Goal: Check status: Check status

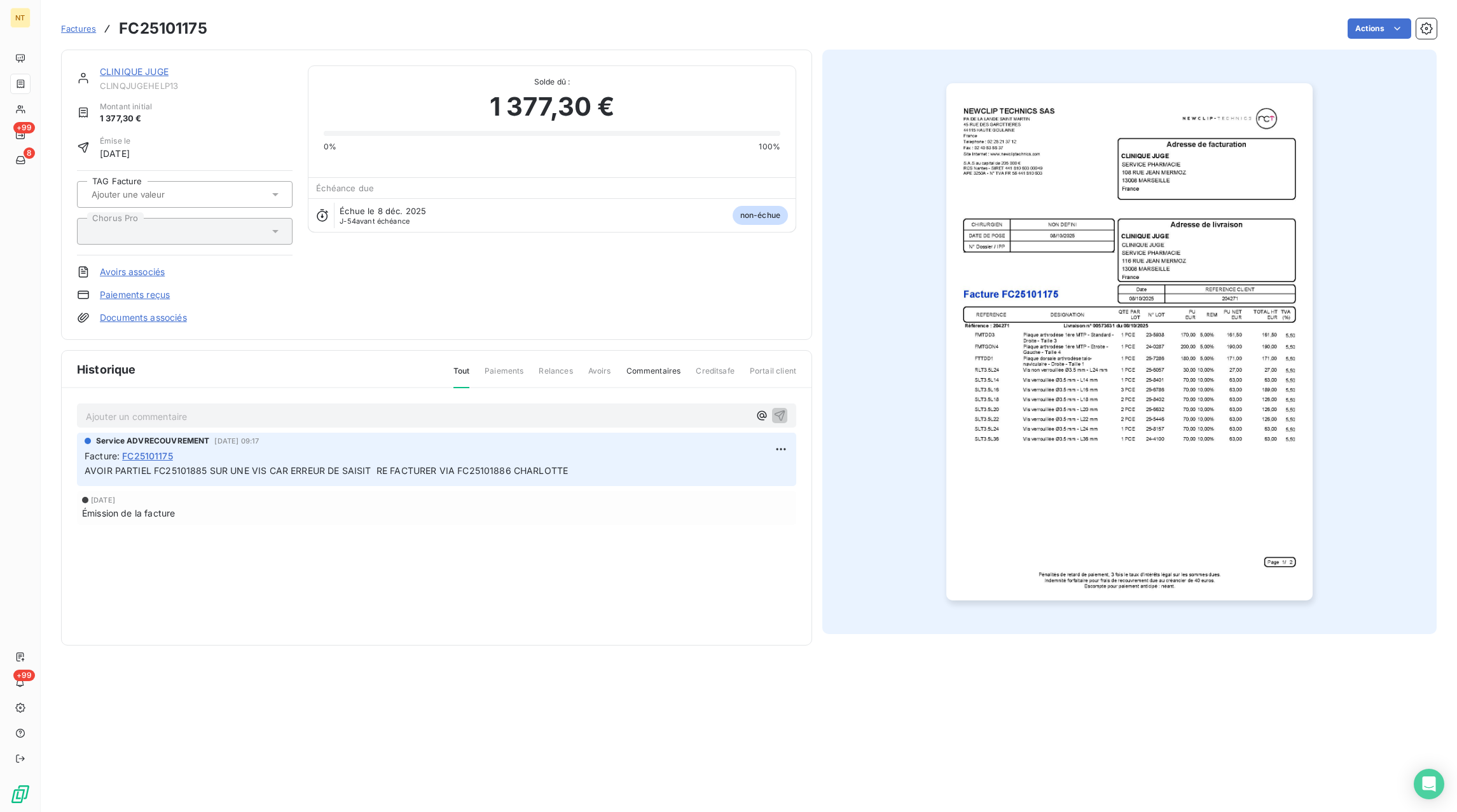
click at [93, 32] on span "Factures" at bounding box center [78, 29] width 35 height 10
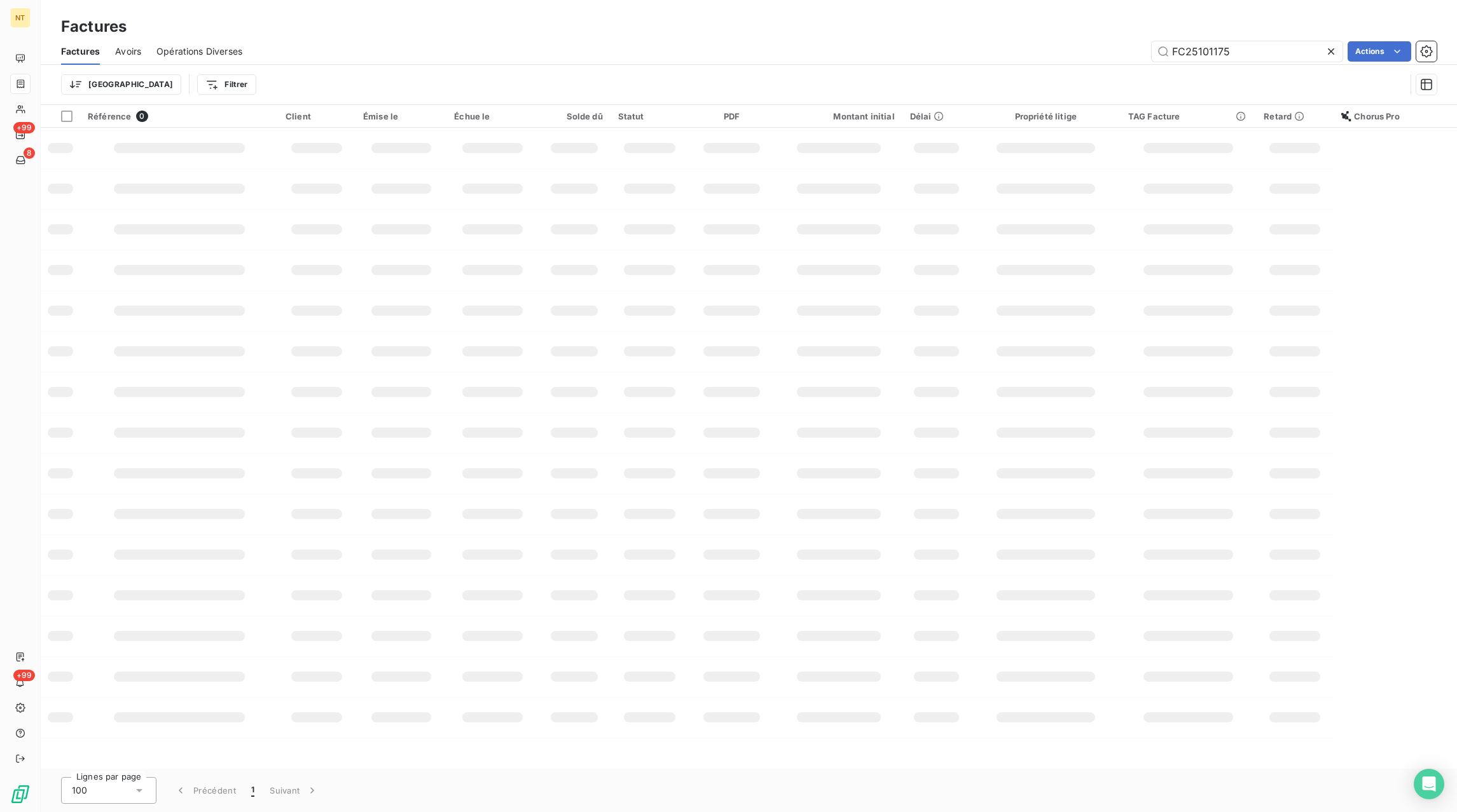
click at [1332, 52] on icon at bounding box center [1331, 51] width 13 height 13
click at [1272, 55] on input "text" at bounding box center [1247, 51] width 191 height 21
paste input "FC25050857"
type input "FC25050857"
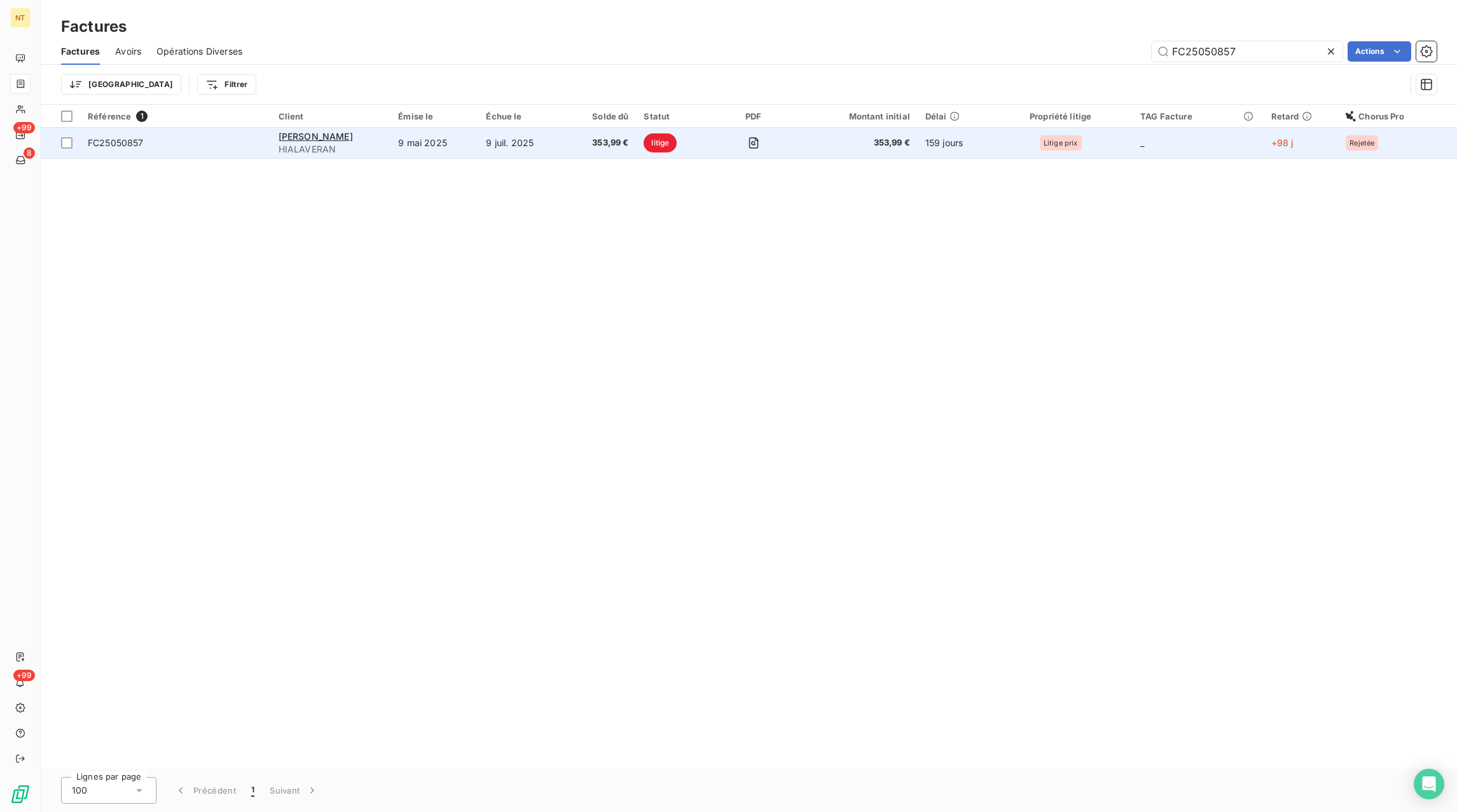
click at [505, 144] on td "9 juil. 2025" at bounding box center [522, 143] width 88 height 30
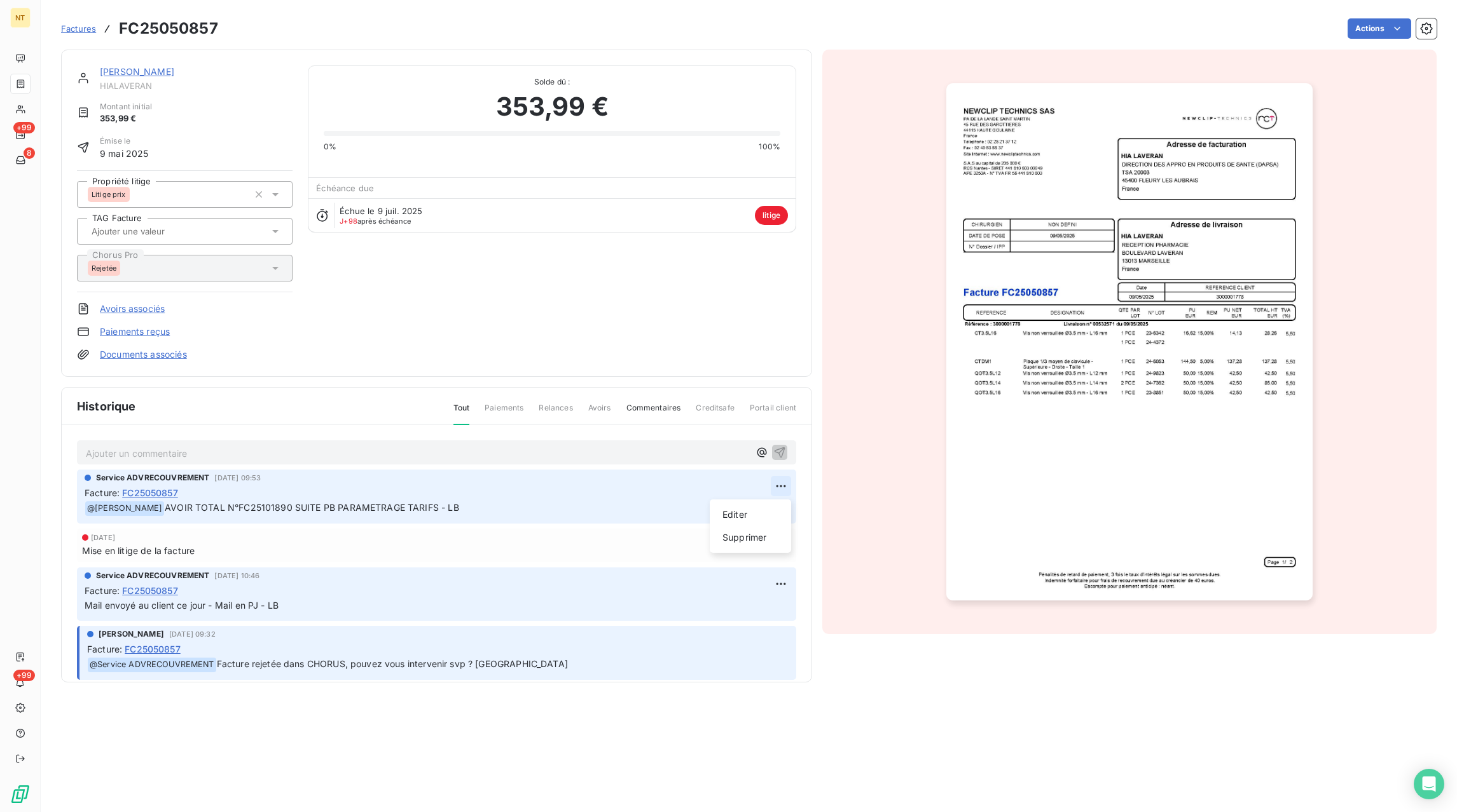
click at [776, 489] on html "NT +99 8 +99 Factures FC25050857 Actions HIA LAVERAN HIALAVERAN Montant initial…" at bounding box center [728, 406] width 1457 height 812
click at [758, 519] on div "Editer" at bounding box center [750, 515] width 71 height 21
click at [778, 510] on icon "button" at bounding box center [781, 508] width 13 height 13
click at [84, 30] on span "Factures" at bounding box center [78, 29] width 35 height 10
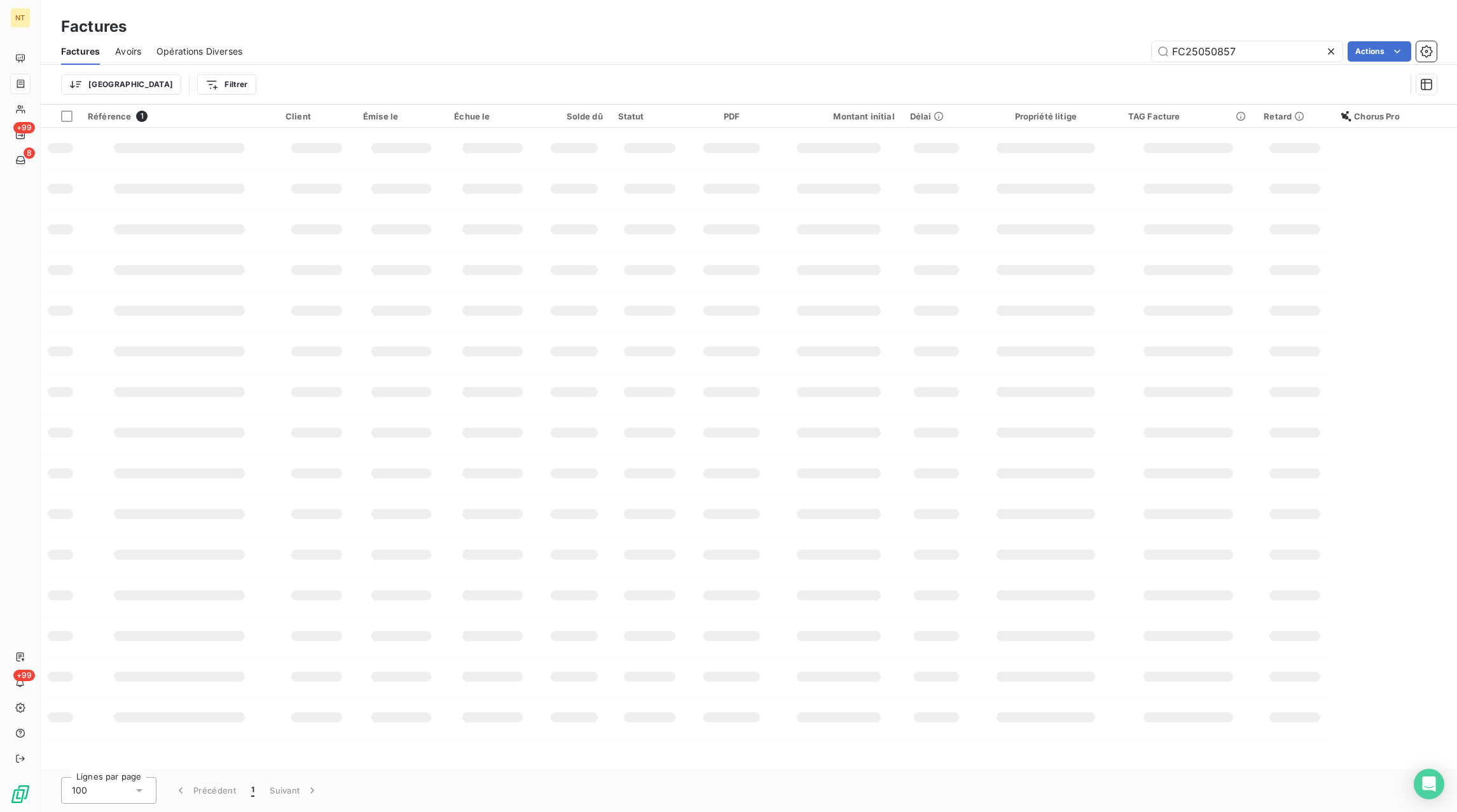
click at [1333, 53] on icon at bounding box center [1331, 51] width 6 height 6
click at [1288, 54] on input "text" at bounding box center [1247, 51] width 191 height 21
paste input "FC25101036"
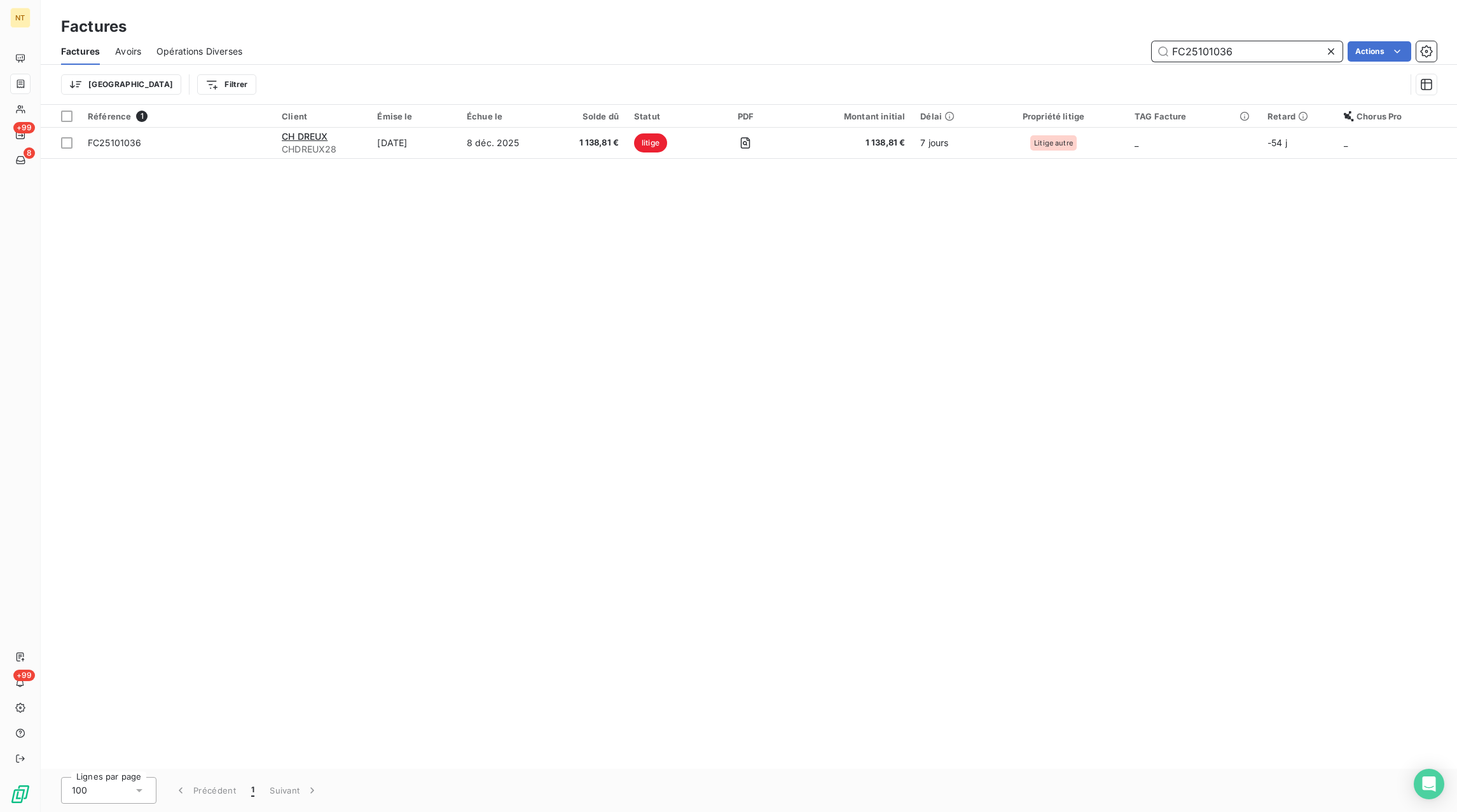
type input "FC25101036"
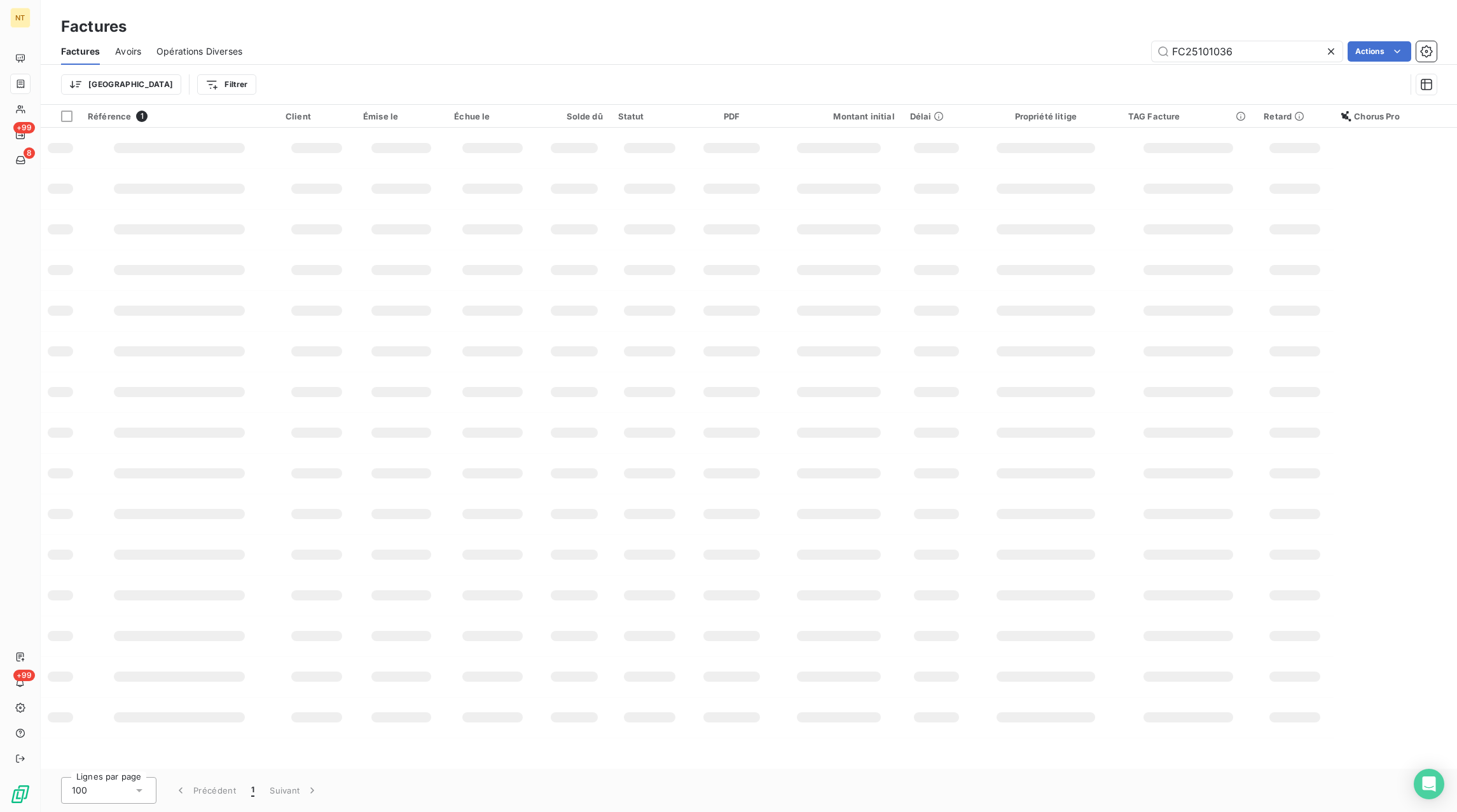
click at [1329, 51] on icon at bounding box center [1331, 51] width 13 height 13
click at [1305, 52] on input "text" at bounding box center [1247, 51] width 191 height 21
paste input "FC25080789"
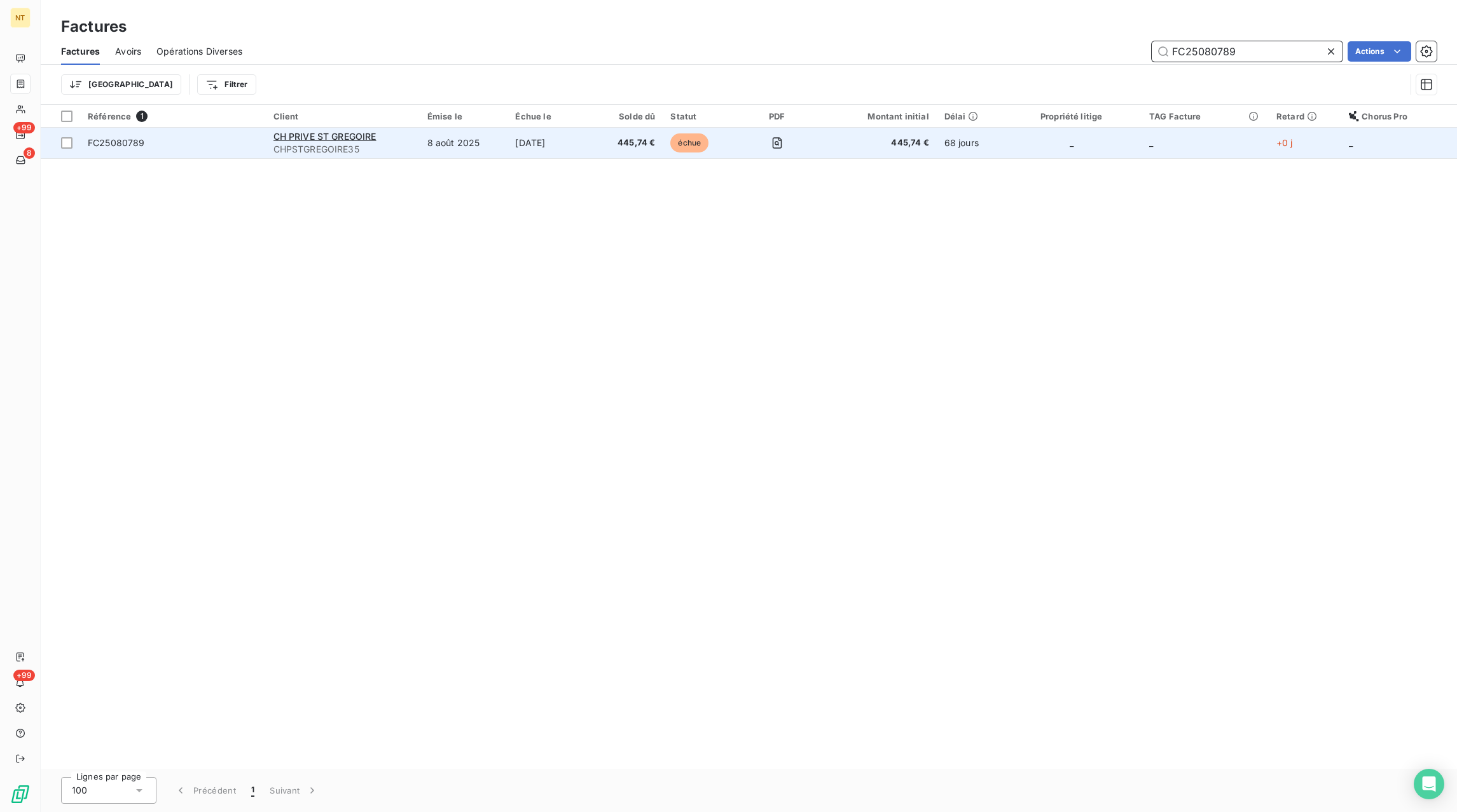
type input "FC25080789"
click at [605, 141] on td "445,74 €" at bounding box center [628, 143] width 69 height 30
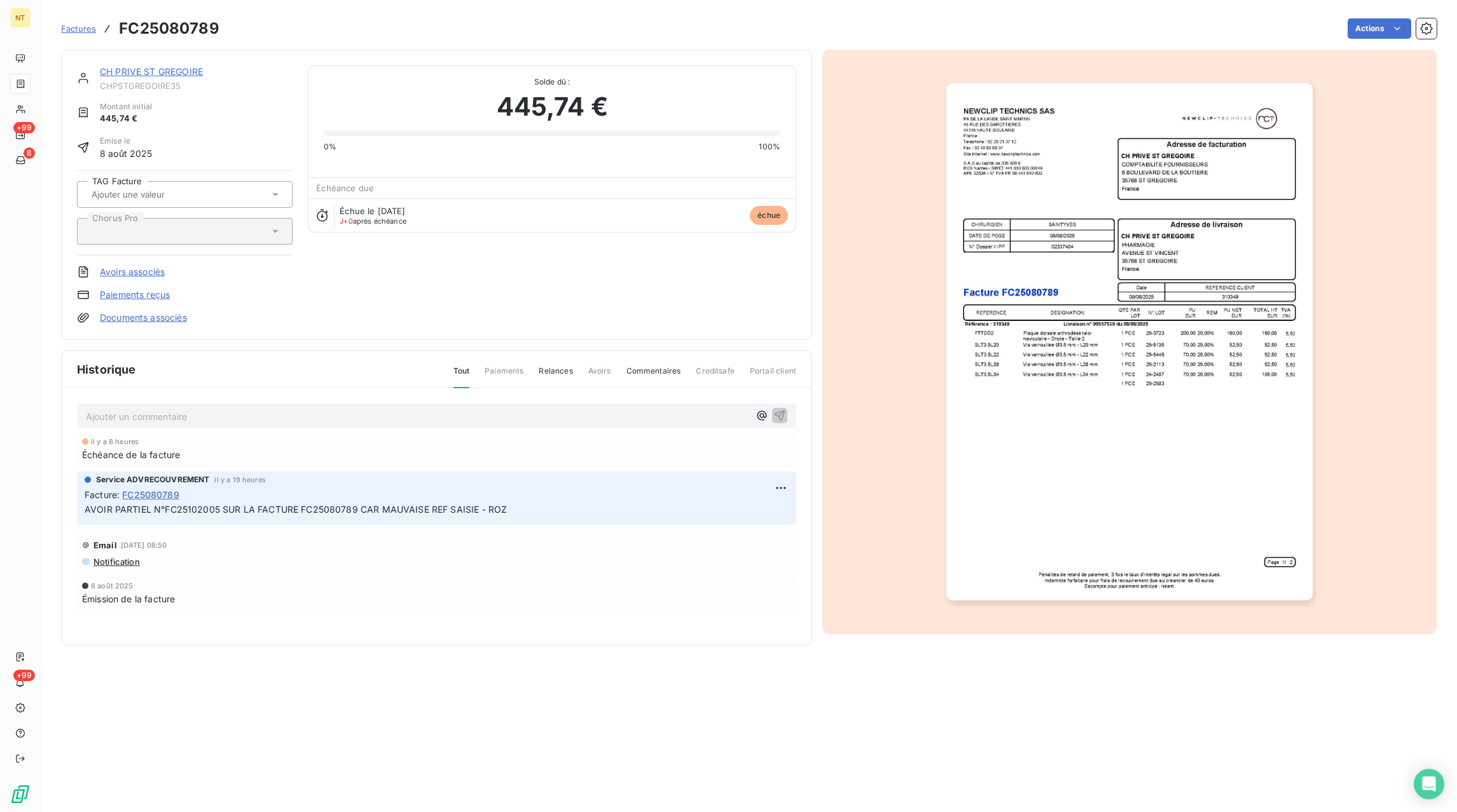
click at [81, 32] on span "Factures" at bounding box center [78, 29] width 35 height 10
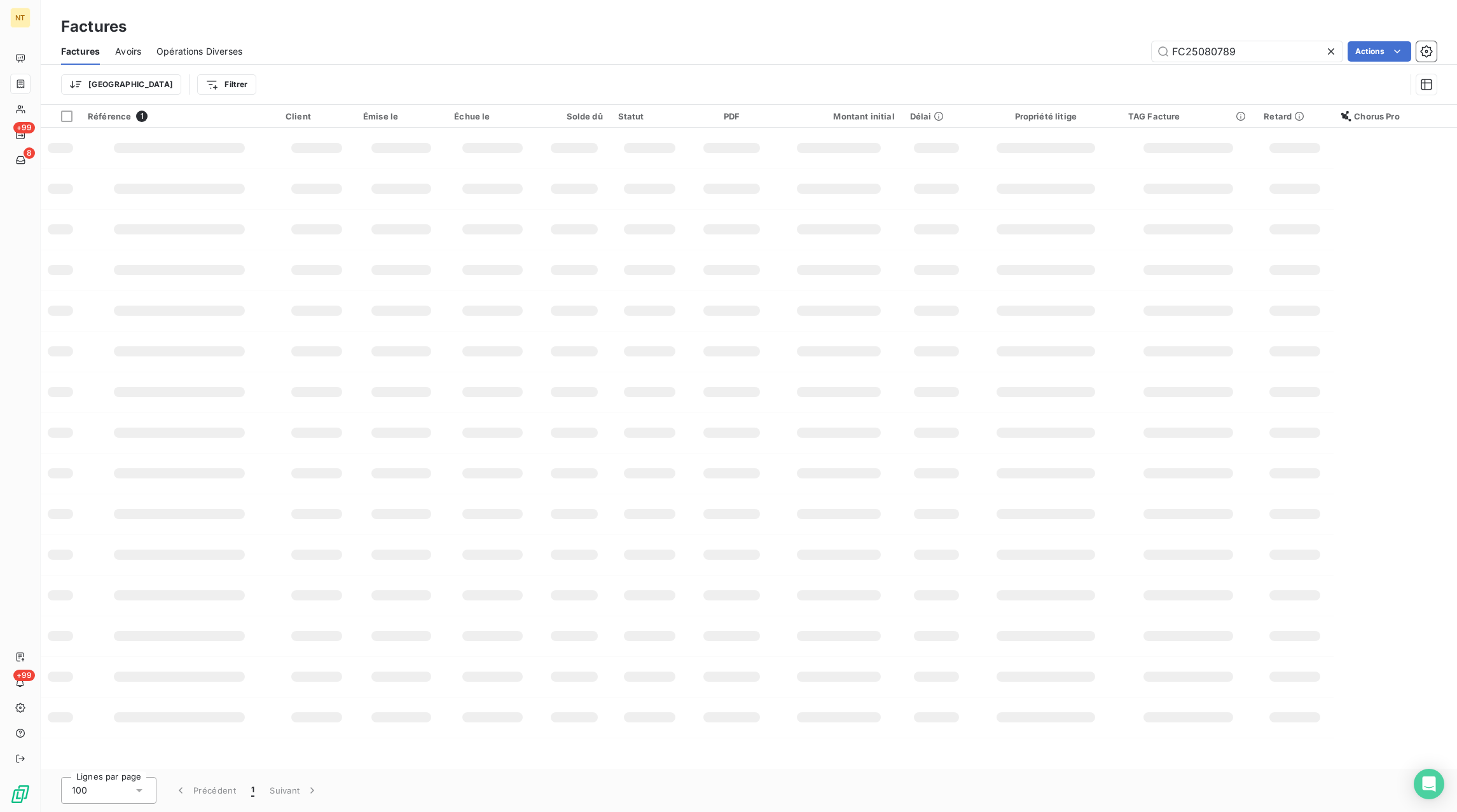
click at [1331, 53] on icon at bounding box center [1331, 51] width 6 height 6
click at [1314, 51] on input "text" at bounding box center [1247, 51] width 191 height 21
paste input "FC25101378"
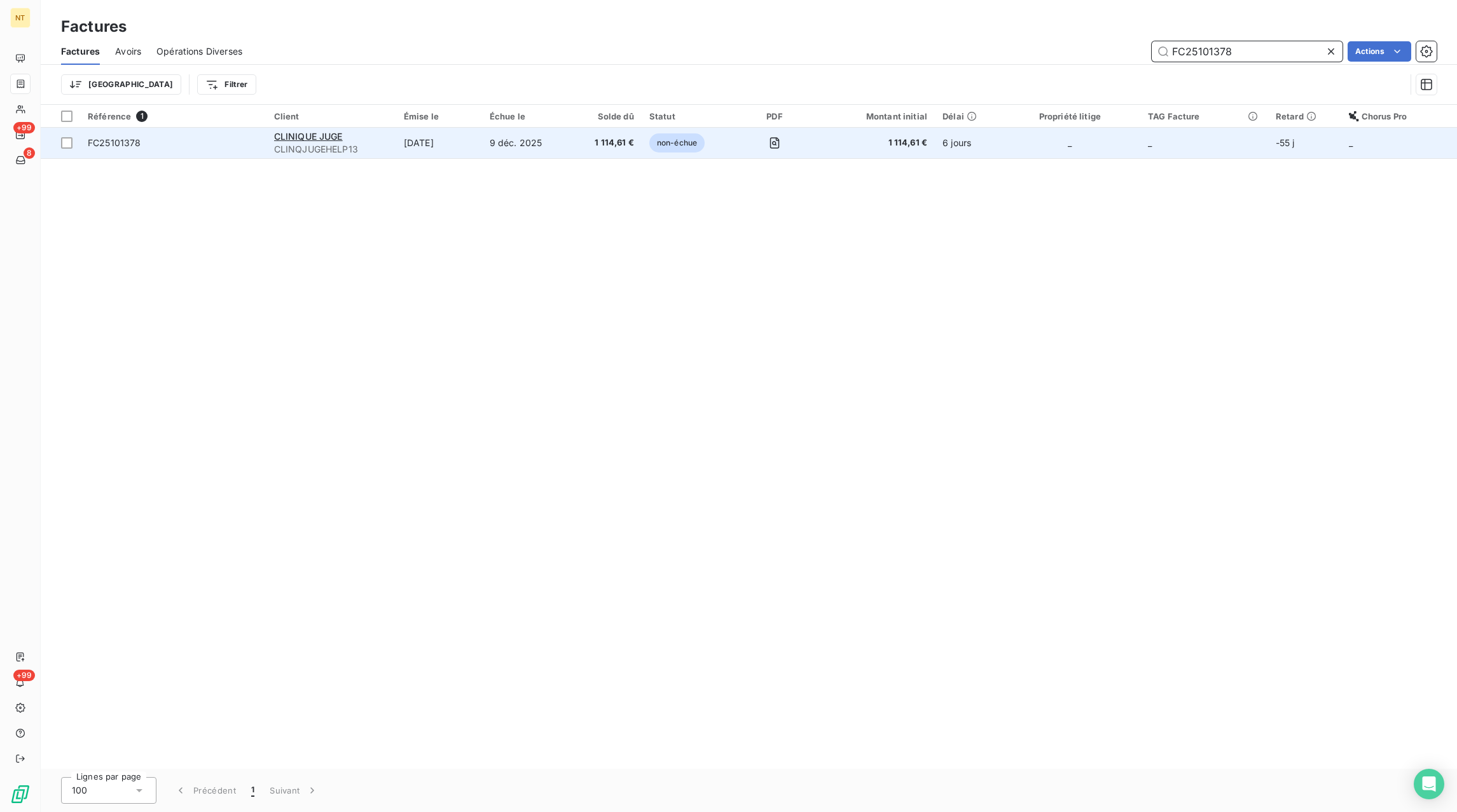
type input "FC25101378"
click at [488, 147] on td "9 déc. 2025" at bounding box center [526, 143] width 88 height 30
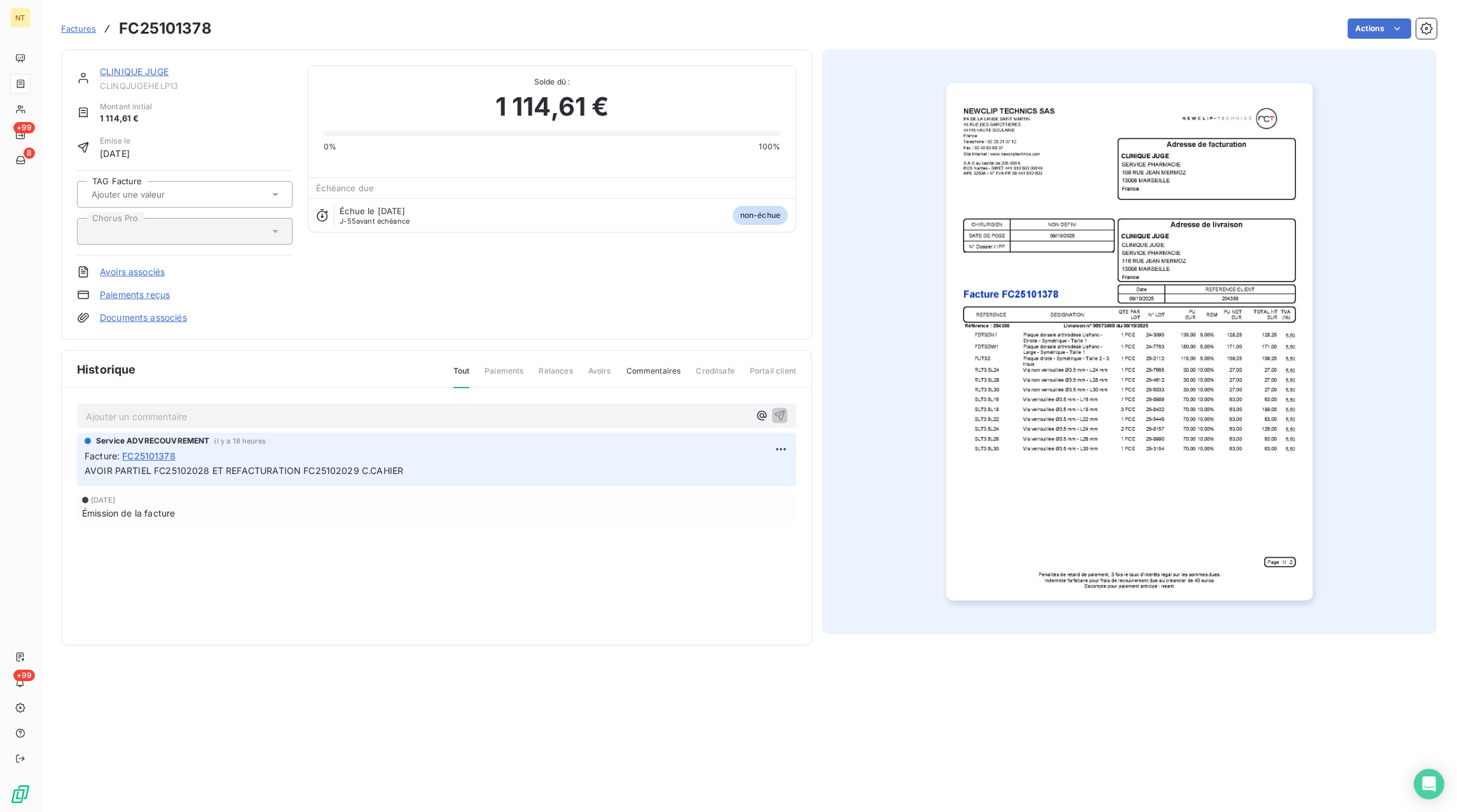
click at [68, 24] on span "Factures" at bounding box center [78, 29] width 35 height 10
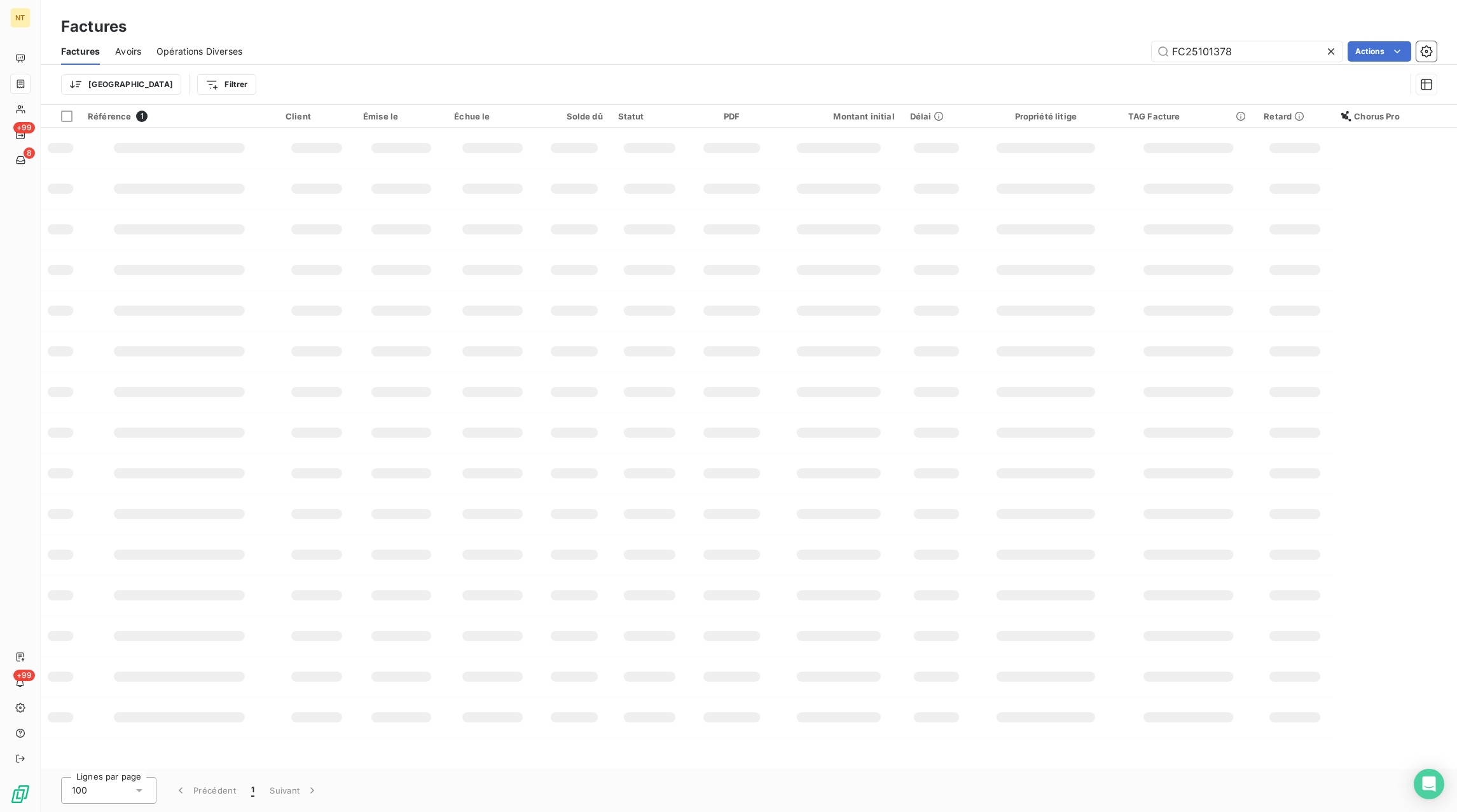
click at [1331, 50] on icon at bounding box center [1331, 51] width 13 height 13
click at [1301, 51] on input "text" at bounding box center [1247, 51] width 191 height 21
paste input "FC25101277"
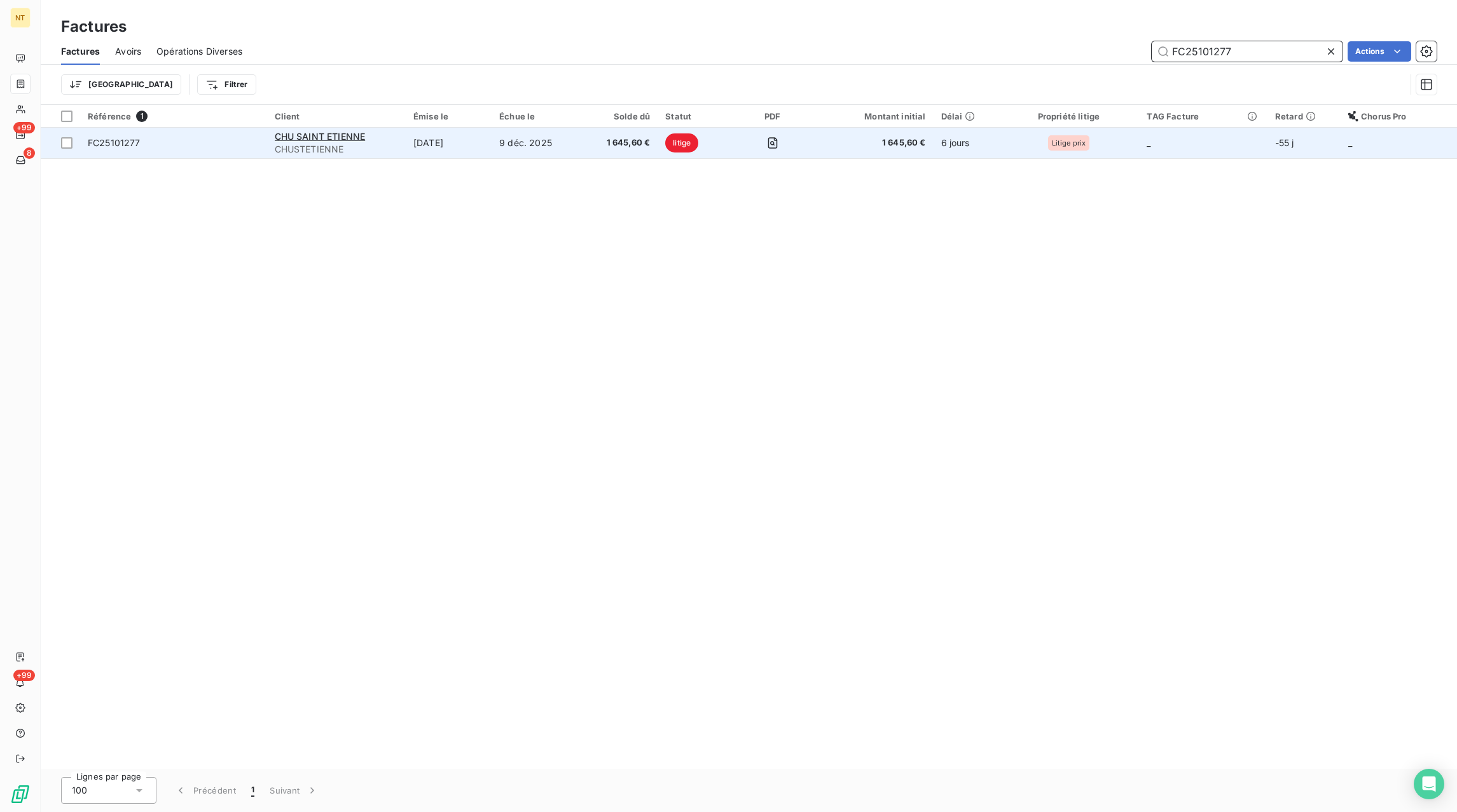
type input "FC25101277"
click at [421, 143] on td "[DATE]" at bounding box center [448, 143] width 86 height 30
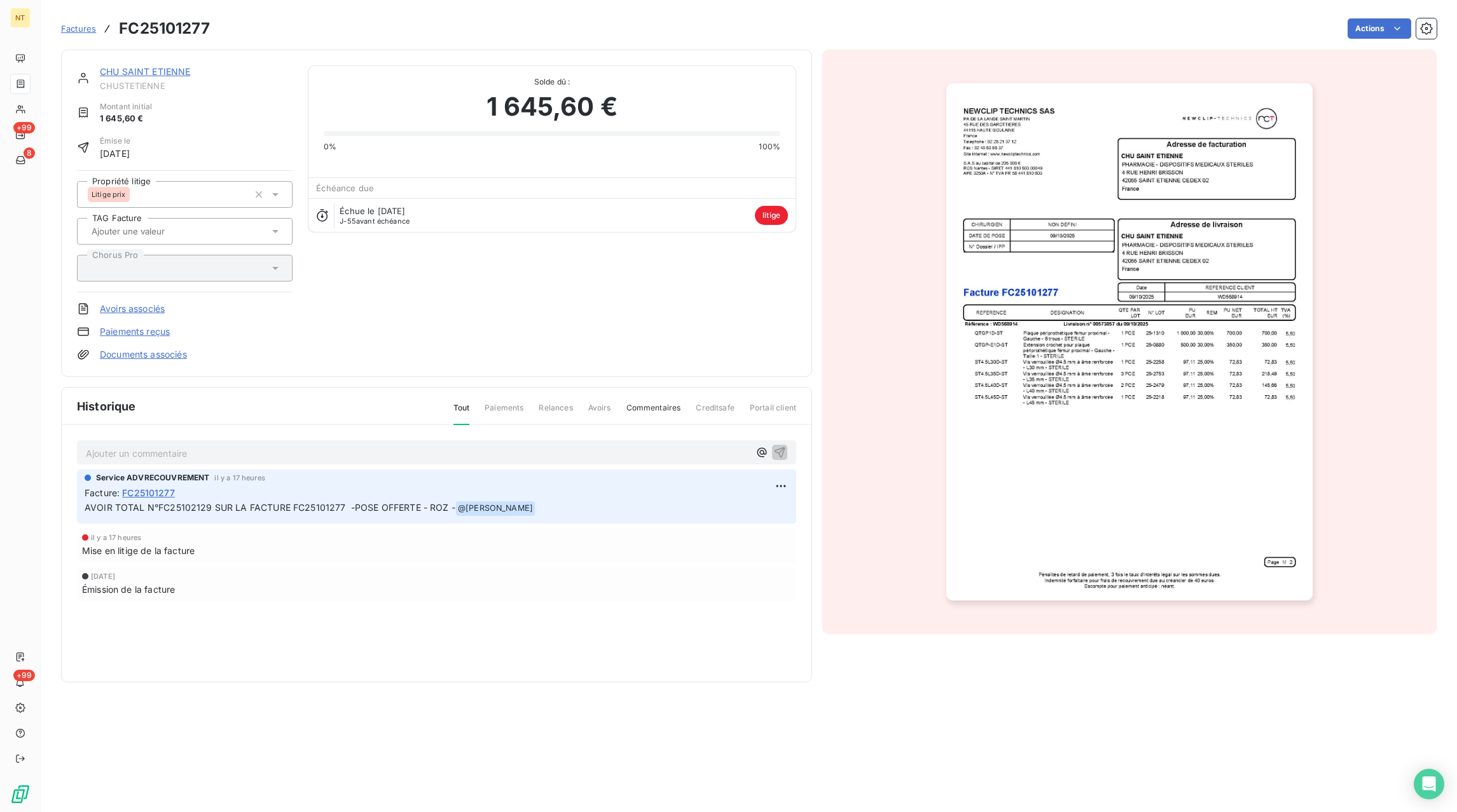
drag, startPoint x: 75, startPoint y: 28, endPoint x: 82, endPoint y: 27, distance: 7.1
click at [76, 28] on span "Factures" at bounding box center [78, 29] width 35 height 10
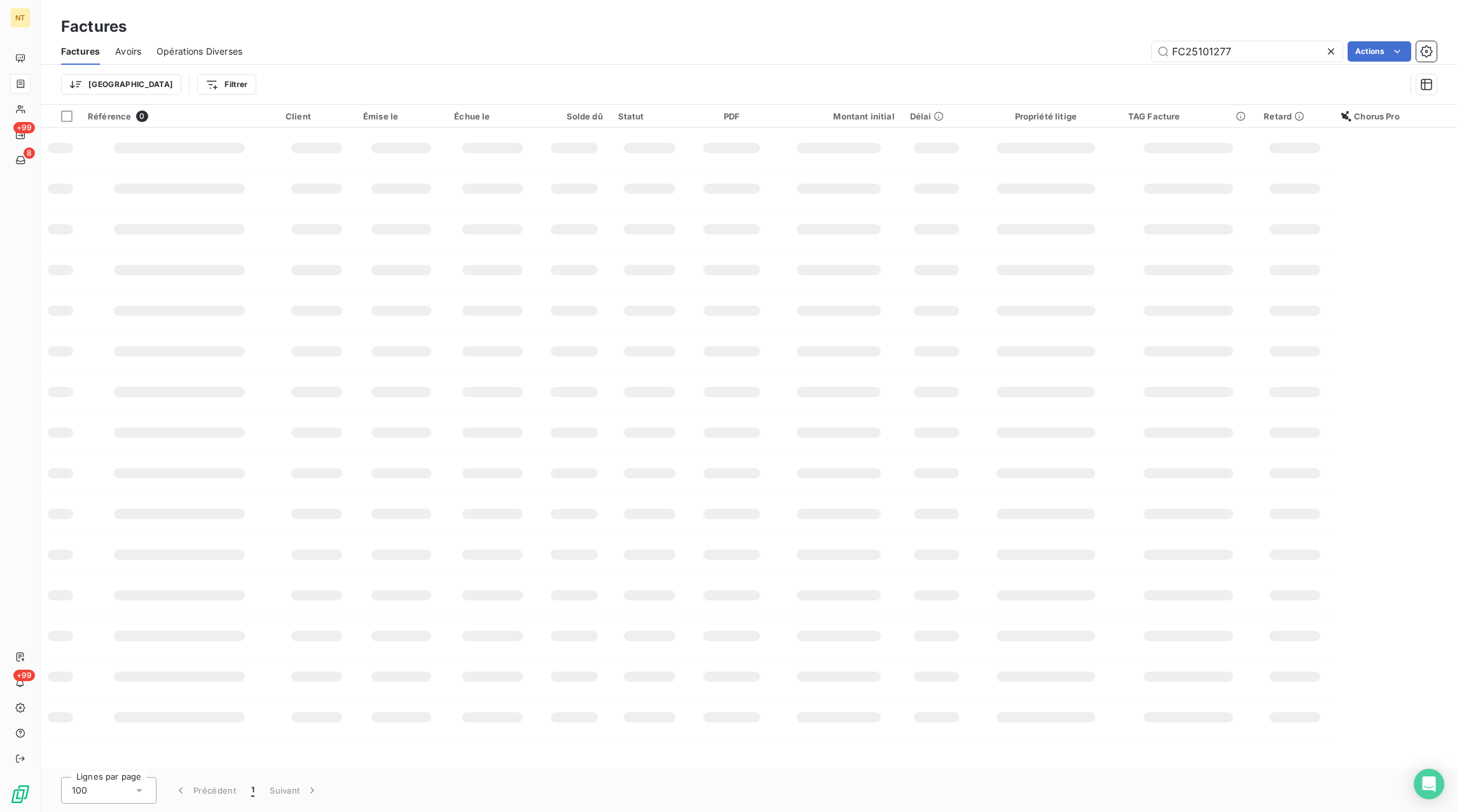
click at [1331, 56] on icon at bounding box center [1331, 51] width 13 height 13
click at [1275, 54] on input "text" at bounding box center [1247, 51] width 191 height 21
type input "fc24023631"
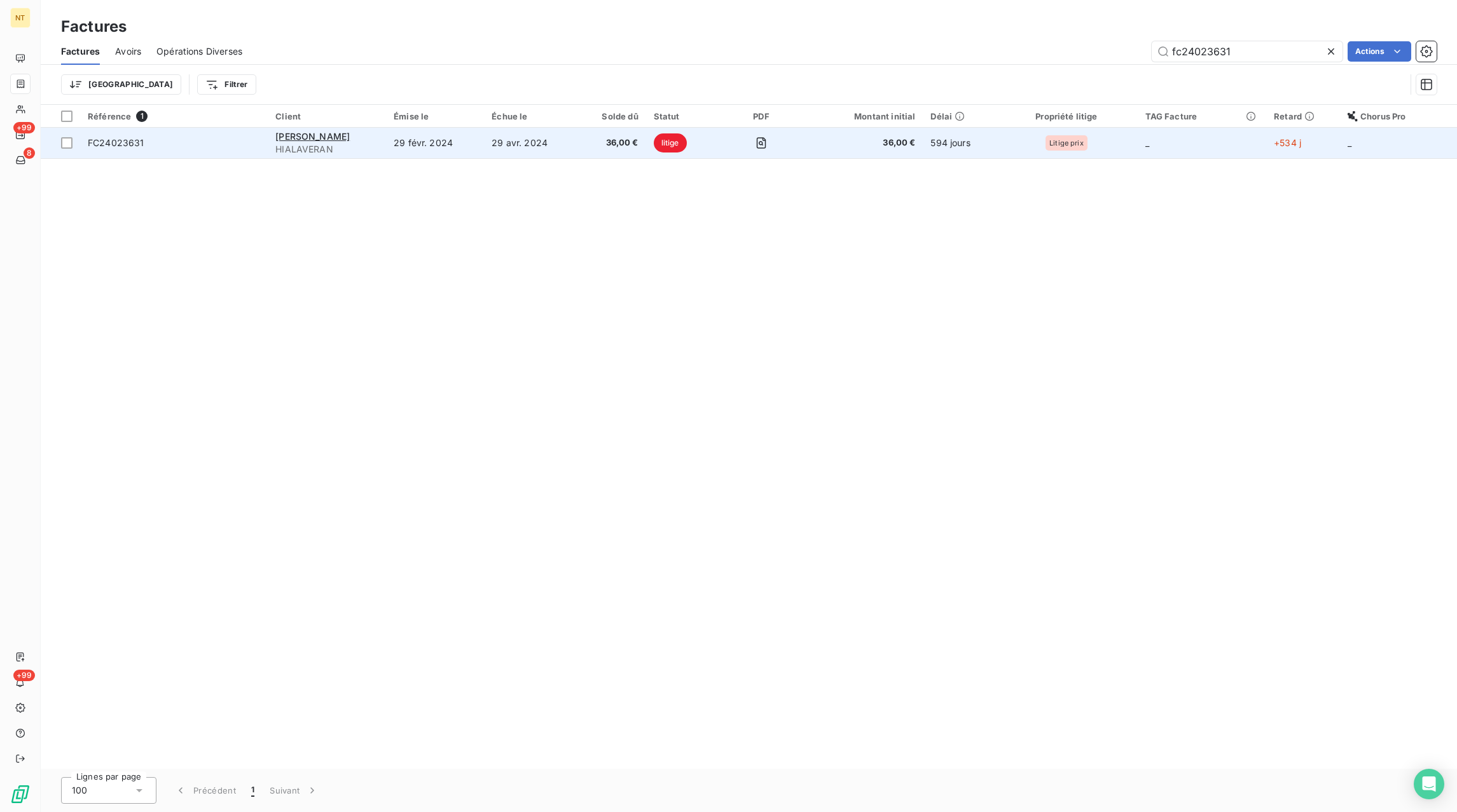
click at [461, 147] on td "29 févr. 2024" at bounding box center [435, 143] width 98 height 30
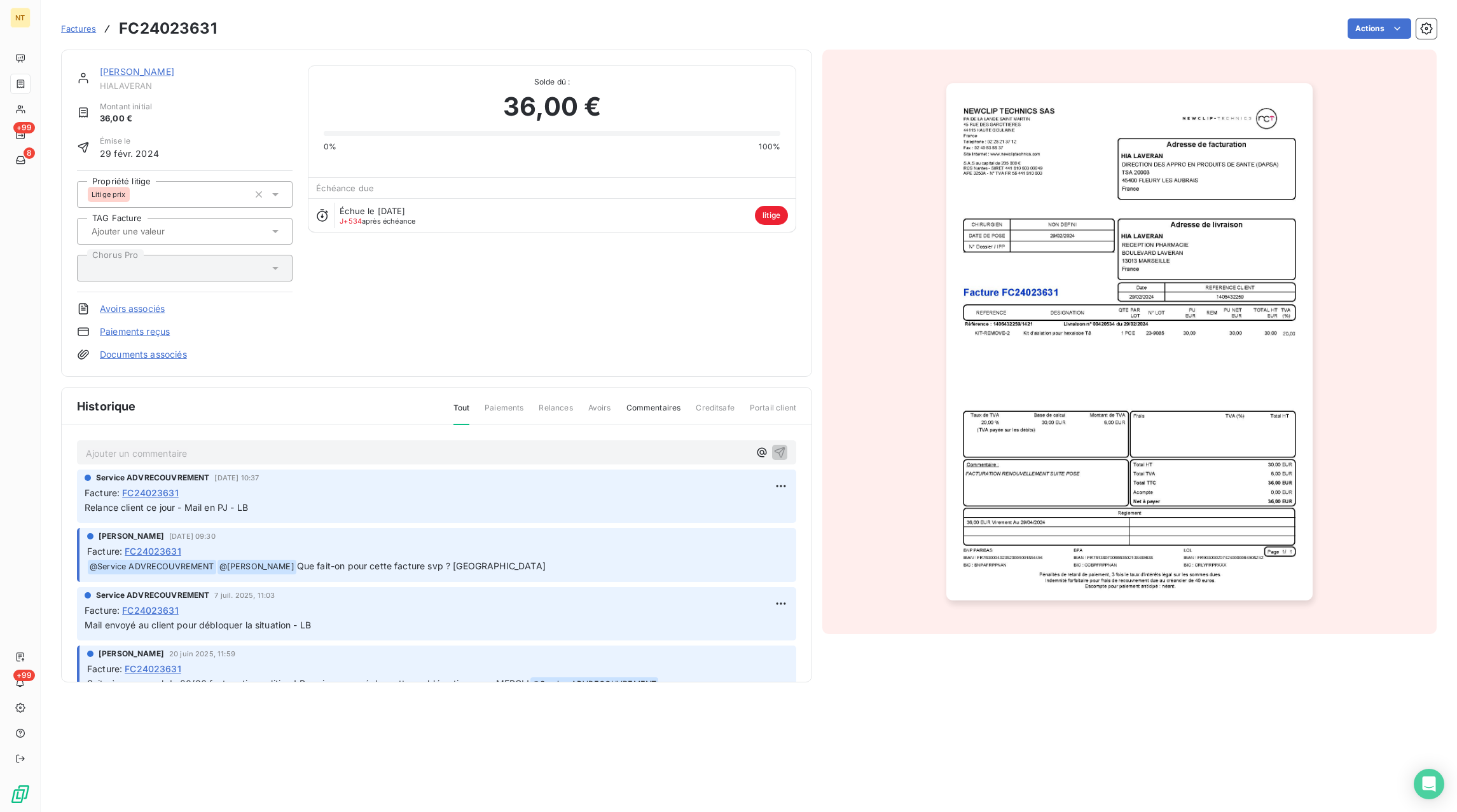
click at [156, 452] on p "Ajouter un commentaire ﻿" at bounding box center [417, 453] width 663 height 16
click at [785, 451] on icon "button" at bounding box center [780, 453] width 13 height 13
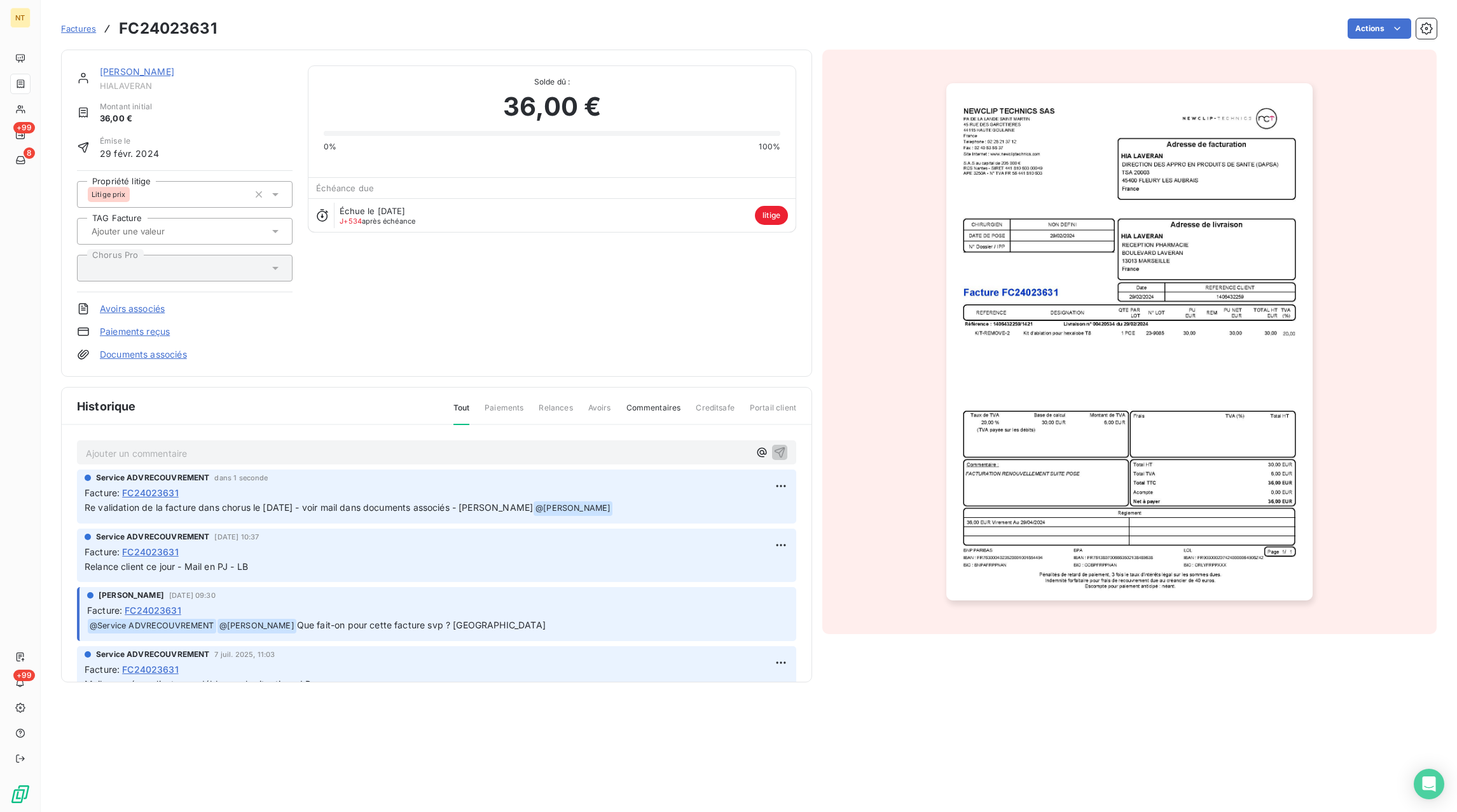
click at [172, 354] on link "Documents associés" at bounding box center [143, 355] width 87 height 13
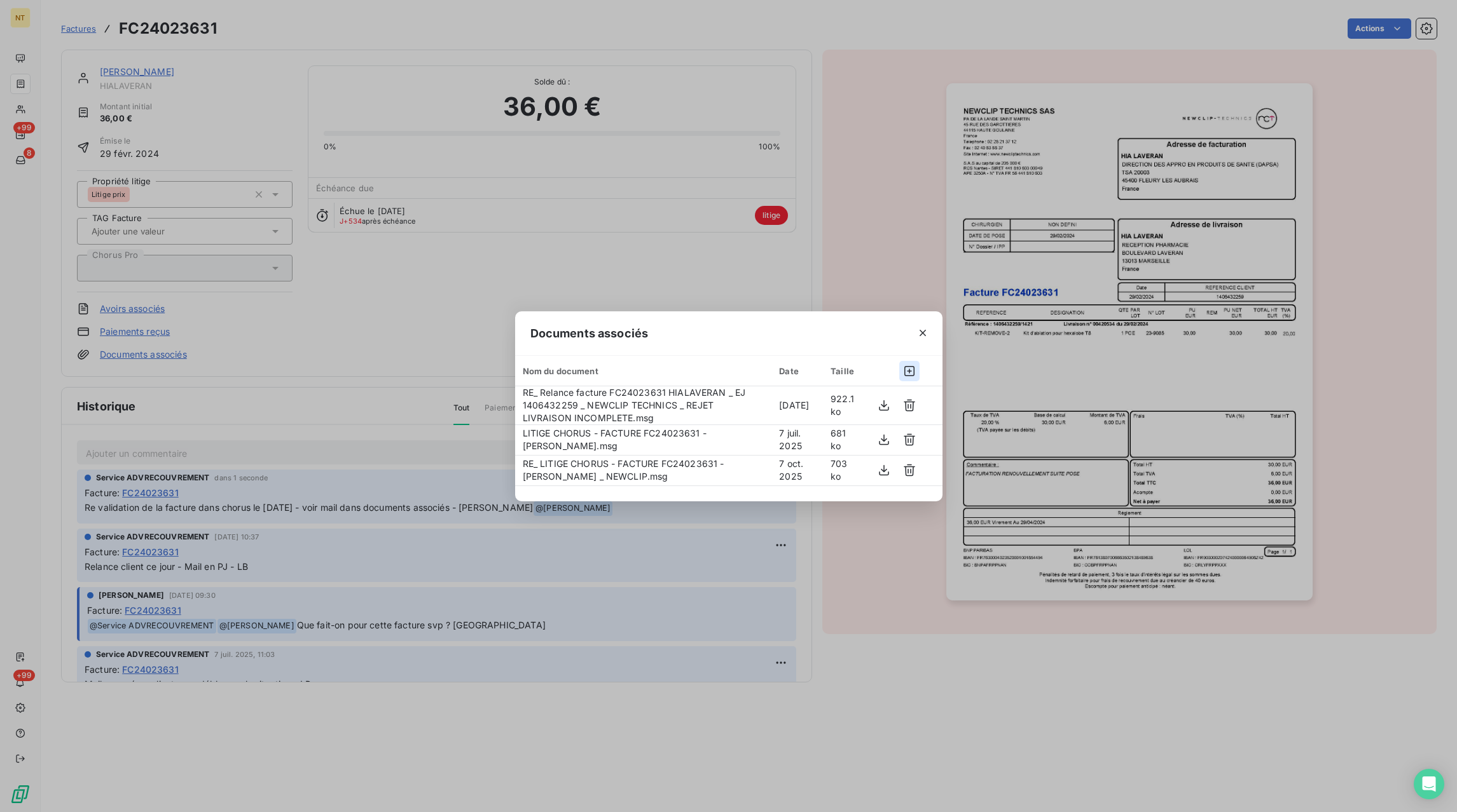
click at [910, 367] on icon "button" at bounding box center [910, 371] width 13 height 13
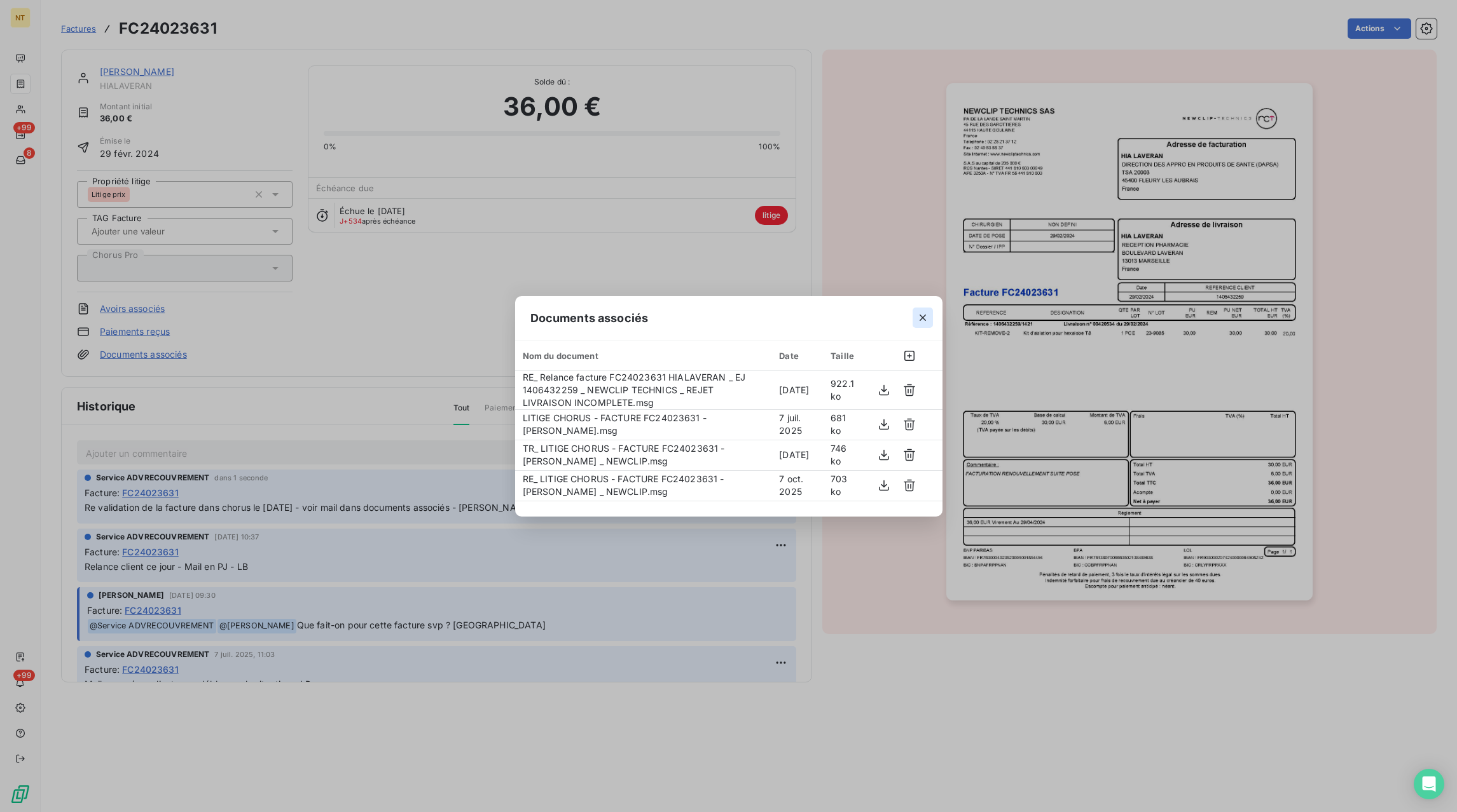
click at [920, 314] on icon "button" at bounding box center [922, 318] width 13 height 13
